Goal: Transaction & Acquisition: Obtain resource

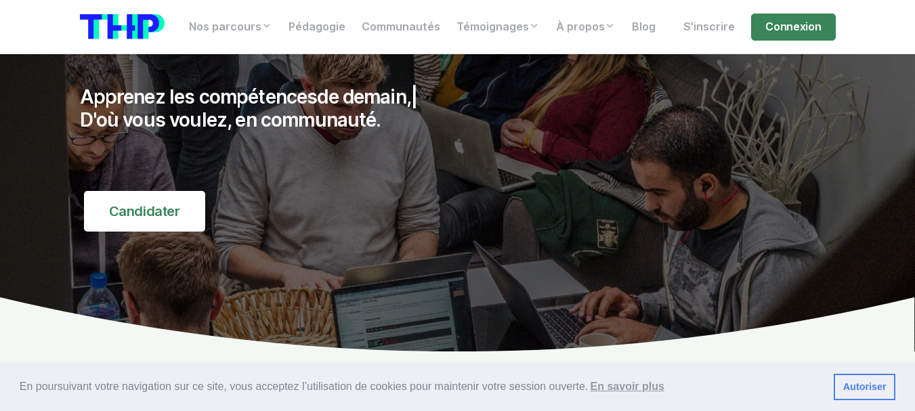
scroll to position [203, 0]
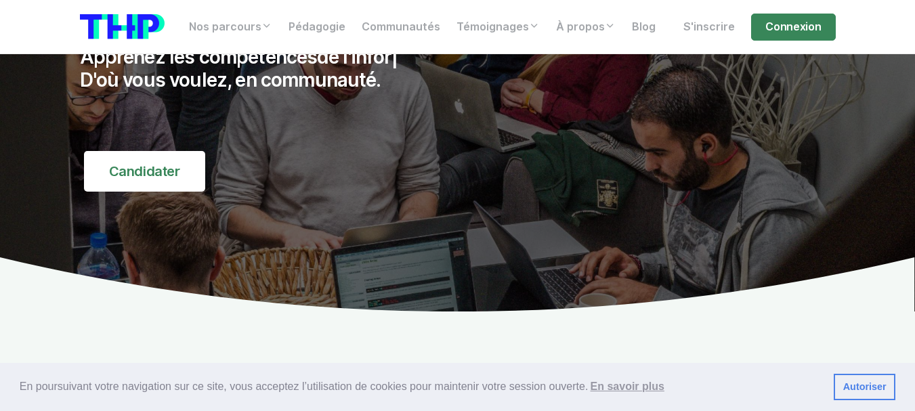
click at [871, 390] on link "Autoriser" at bounding box center [865, 387] width 62 height 27
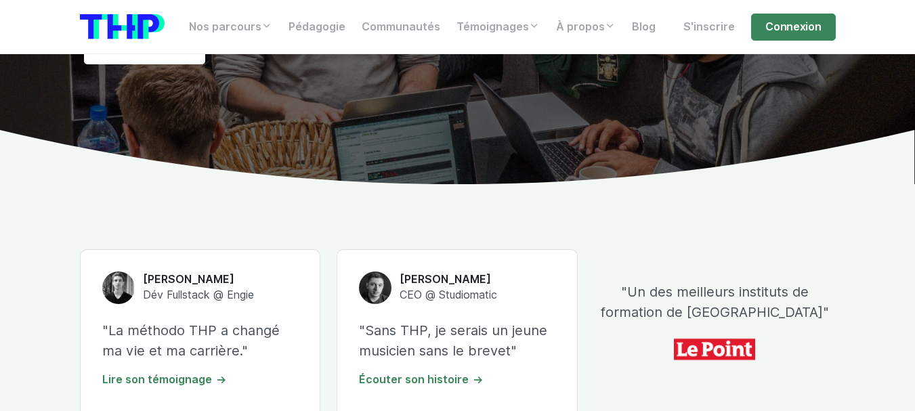
scroll to position [407, 0]
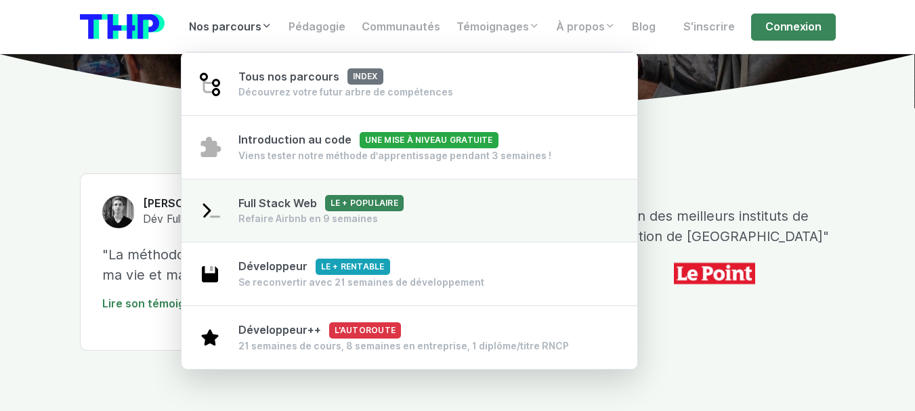
click at [263, 224] on div "Refaire Airbnb en 9 semaines" at bounding box center [320, 219] width 165 height 14
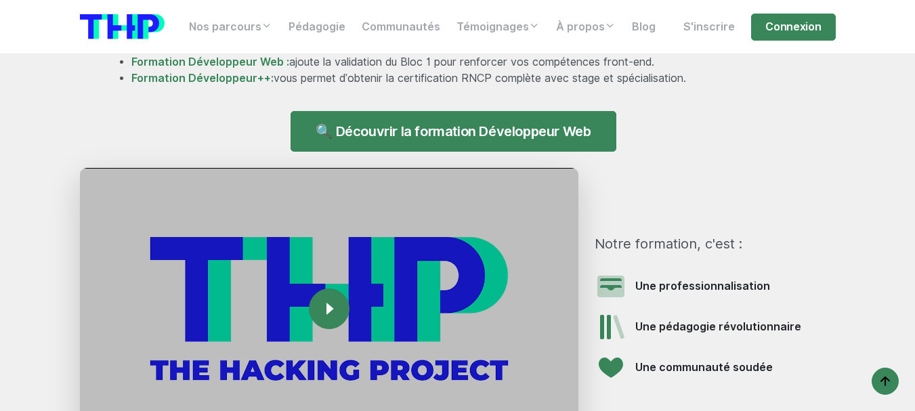
scroll to position [1355, 0]
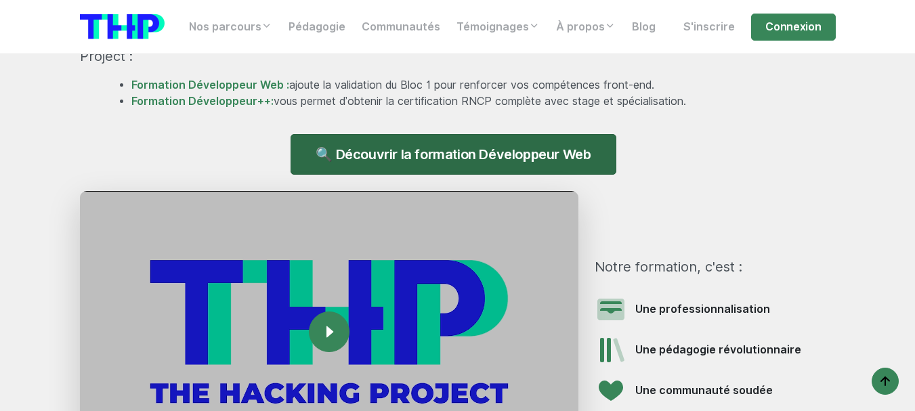
click at [470, 152] on link "🔍 Découvrir la formation Développeur Web" at bounding box center [453, 154] width 325 height 41
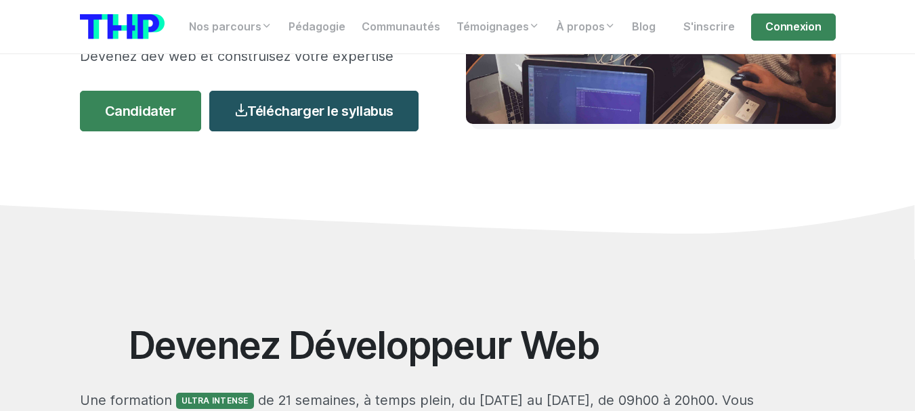
scroll to position [339, 0]
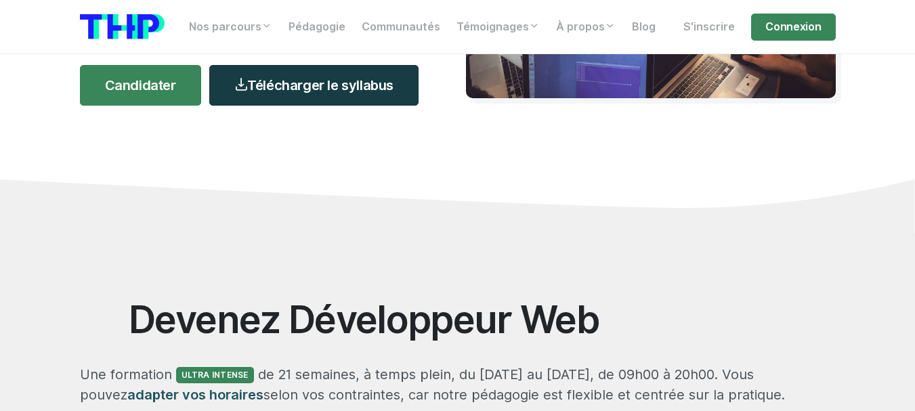
click at [344, 87] on link "Télécharger le syllabus" at bounding box center [313, 85] width 209 height 41
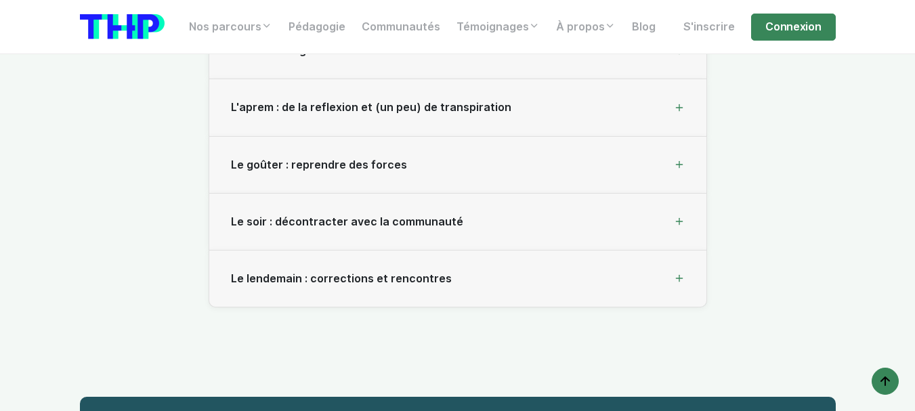
scroll to position [4743, 0]
